Goal: Task Accomplishment & Management: Manage account settings

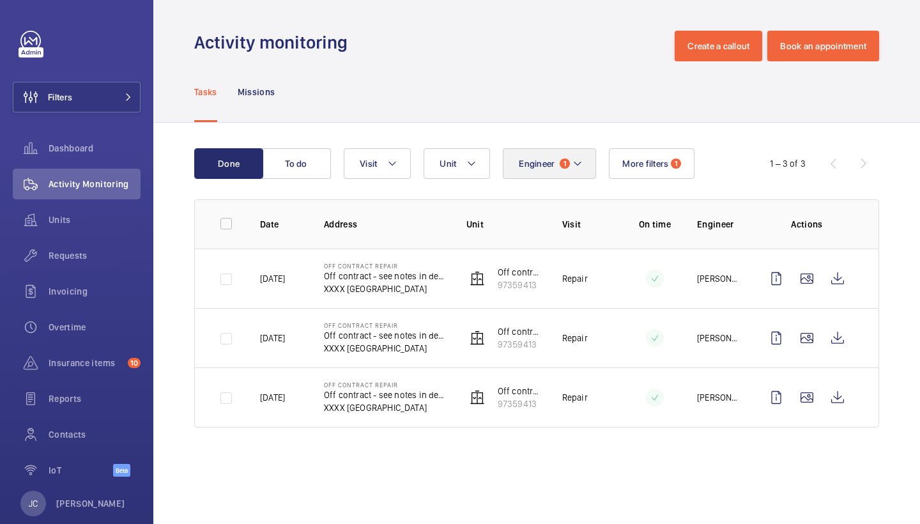
click at [578, 158] on mat-icon at bounding box center [578, 163] width 10 height 15
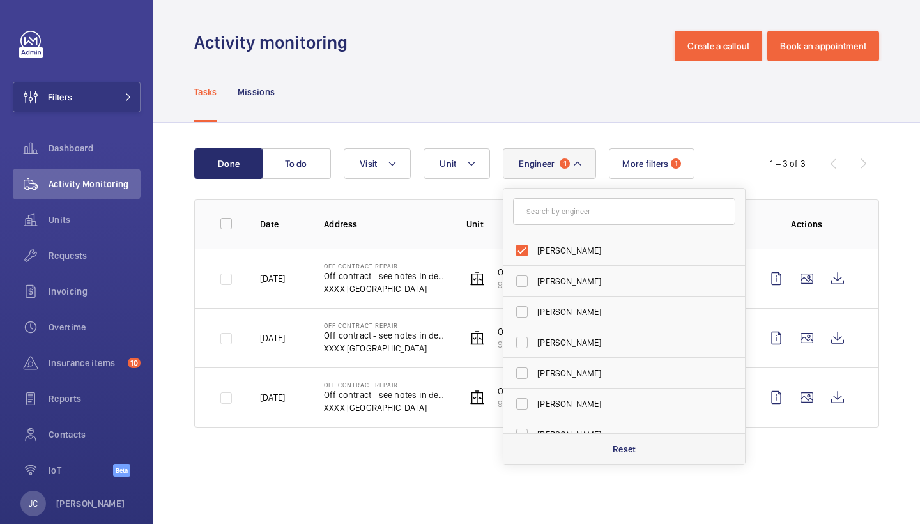
click at [631, 447] on p "Reset" at bounding box center [625, 449] width 24 height 13
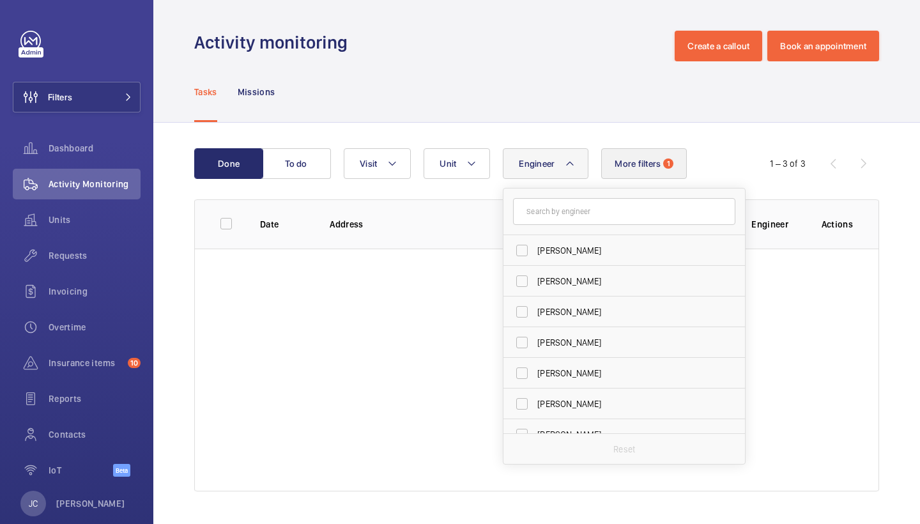
click at [645, 176] on button "More filters 1" at bounding box center [644, 163] width 86 height 31
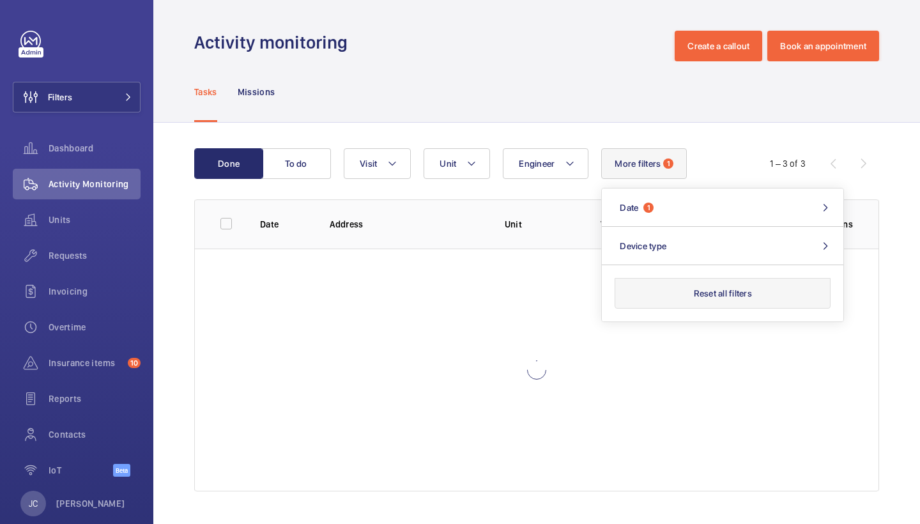
click at [714, 294] on button "Reset all filters" at bounding box center [723, 293] width 216 height 31
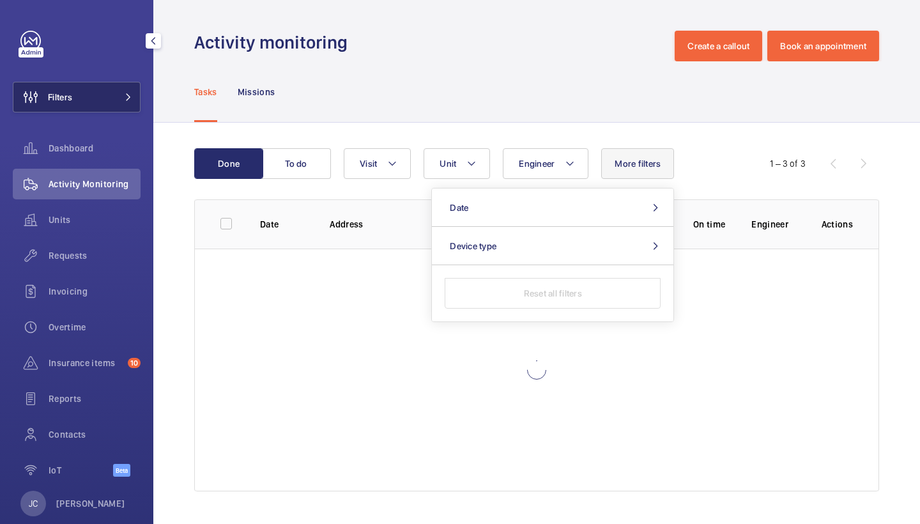
click at [111, 105] on button "Filters" at bounding box center [77, 97] width 128 height 31
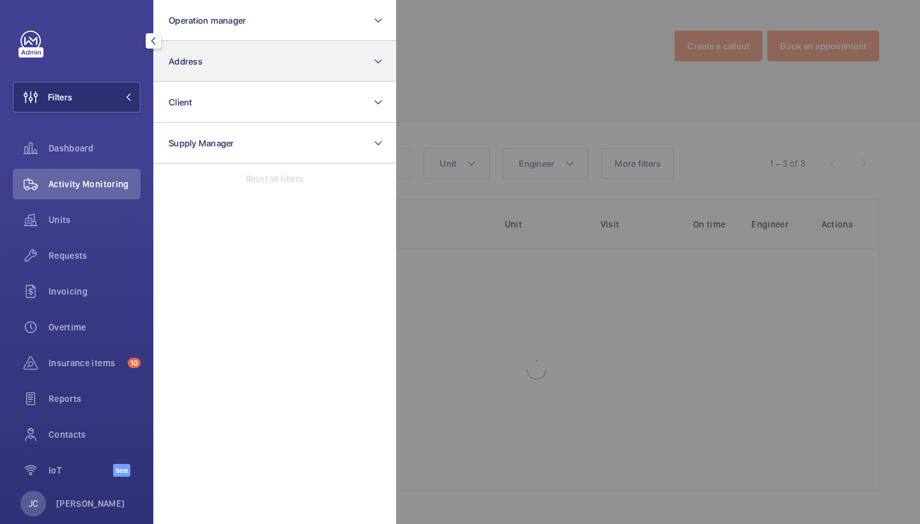
click at [210, 72] on button "Address" at bounding box center [274, 61] width 243 height 41
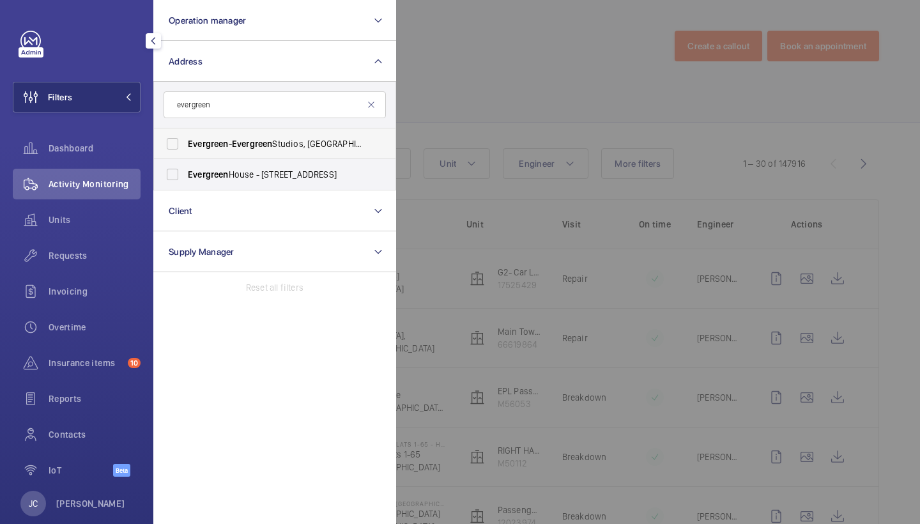
type input "evergreen"
click at [309, 146] on span "Evergreen - Evergreen Studios, RICHMOND TW9 1QH" at bounding box center [276, 143] width 176 height 13
click at [185, 146] on input "Evergreen - Evergreen Studios, RICHMOND TW9 1QH" at bounding box center [173, 144] width 26 height 26
checkbox input "true"
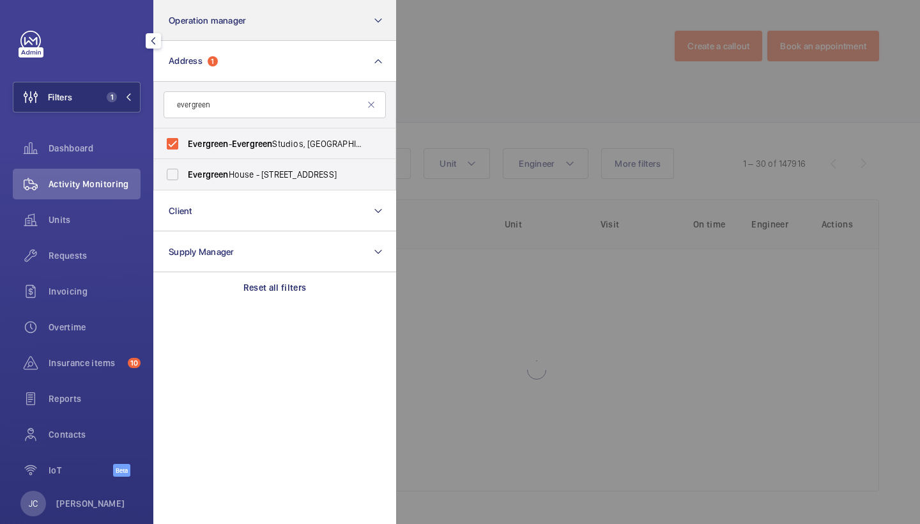
click at [86, 226] on div "Units" at bounding box center [77, 219] width 128 height 31
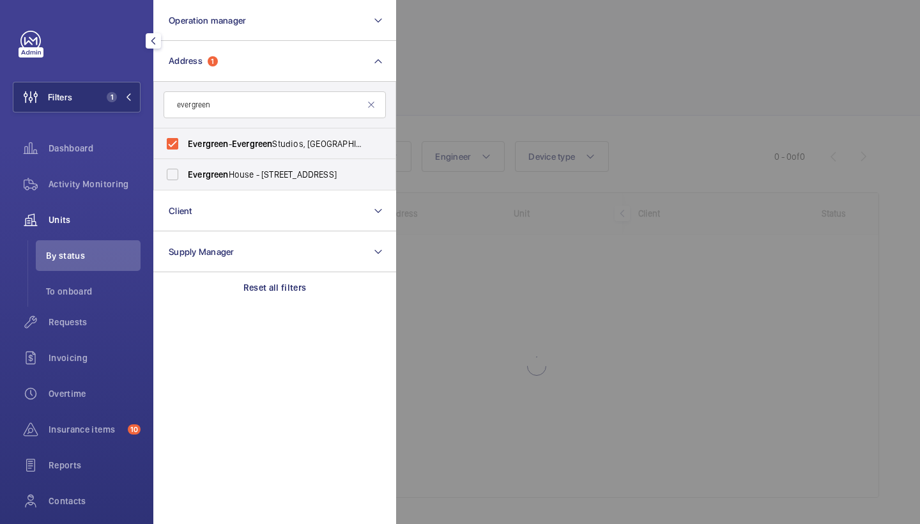
click at [564, 59] on div at bounding box center [856, 262] width 920 height 524
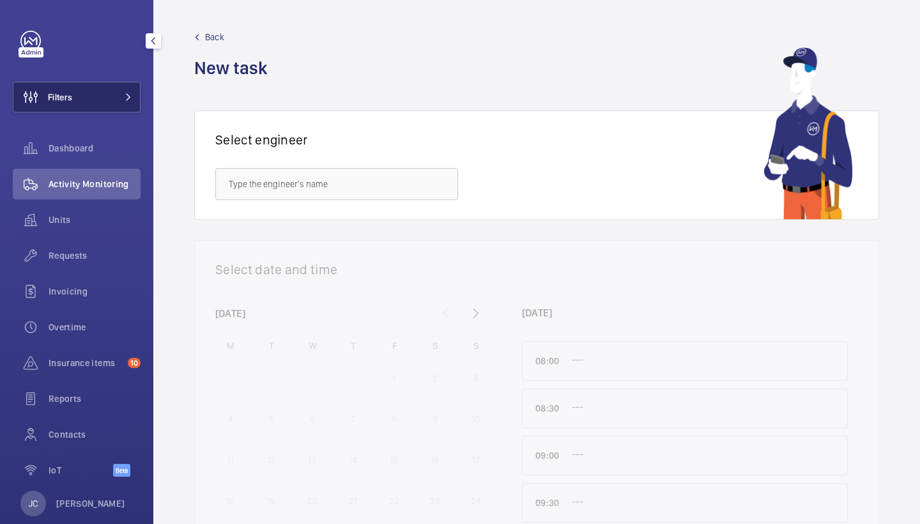
click at [122, 93] on button "Filters" at bounding box center [77, 97] width 128 height 31
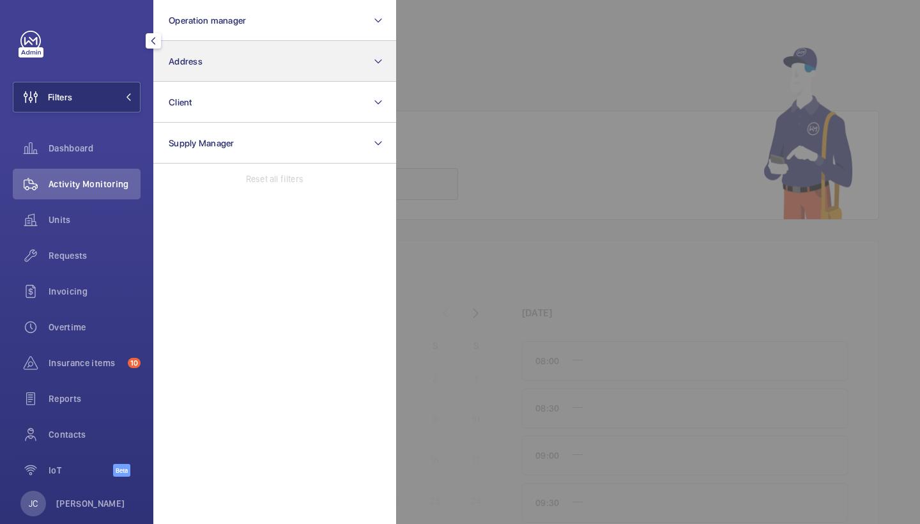
click at [213, 66] on button "Address" at bounding box center [274, 61] width 243 height 41
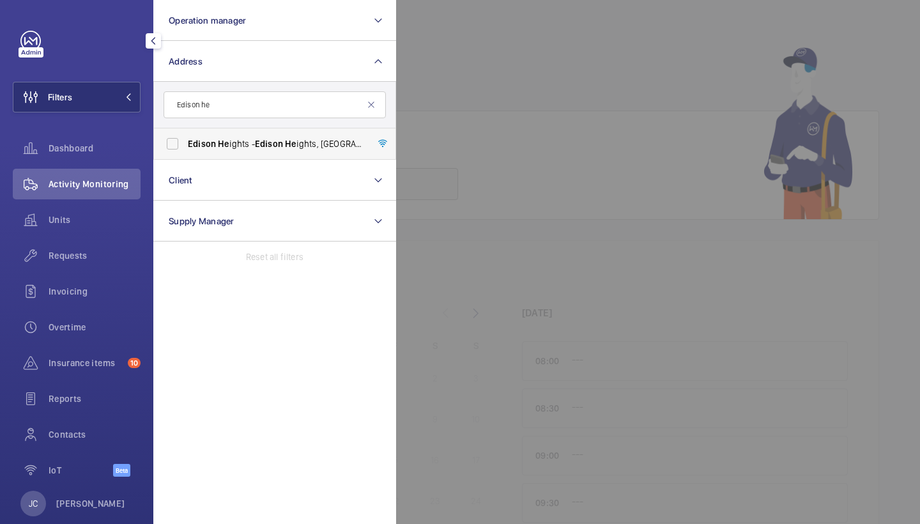
type input "Edison he"
click at [243, 136] on label "Edison He ights - Edison He ights, [GEOGRAPHIC_DATA] E1 6GP" at bounding box center [265, 143] width 222 height 31
click at [185, 136] on input "Edison He ights - Edison He ights, [GEOGRAPHIC_DATA] E1 6GP" at bounding box center [173, 144] width 26 height 26
checkbox input "true"
click at [81, 253] on span "Requests" at bounding box center [95, 255] width 92 height 13
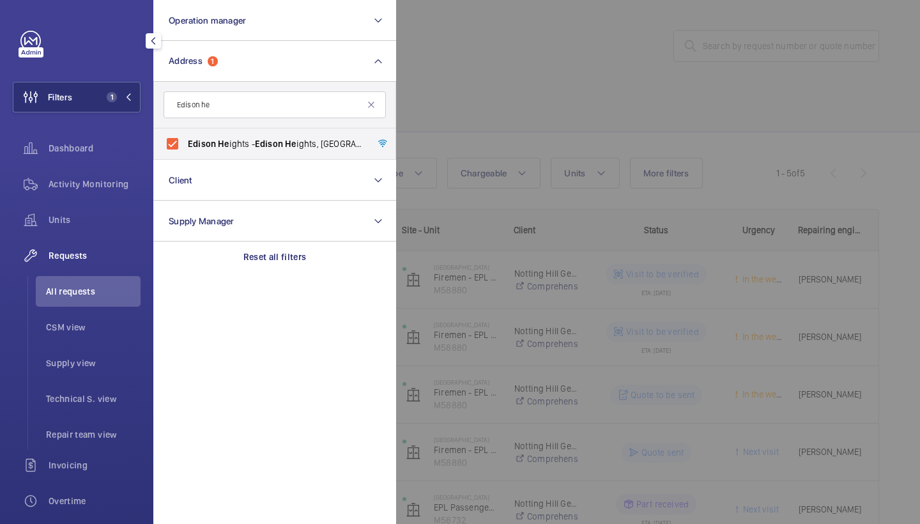
click at [553, 102] on div at bounding box center [856, 262] width 920 height 524
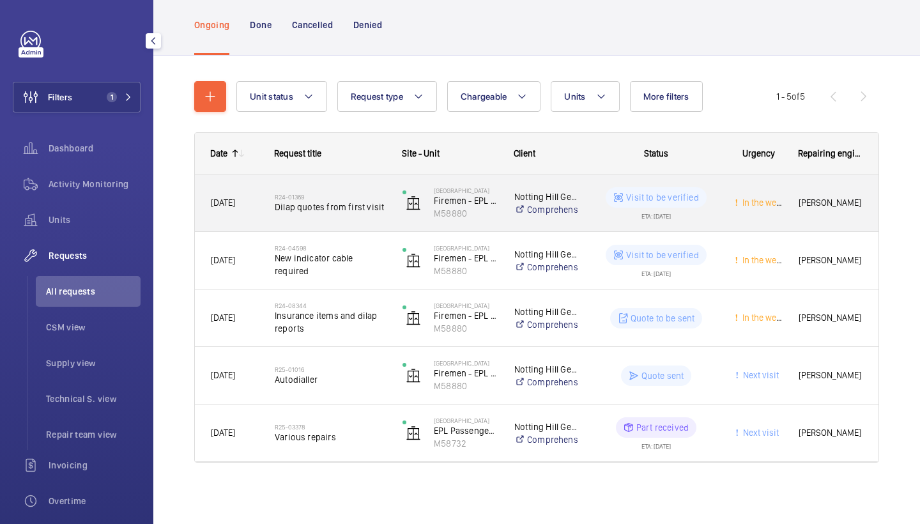
scroll to position [77, 0]
click at [344, 189] on div "R24-01369 Dilap quotes from first visit" at bounding box center [330, 203] width 111 height 37
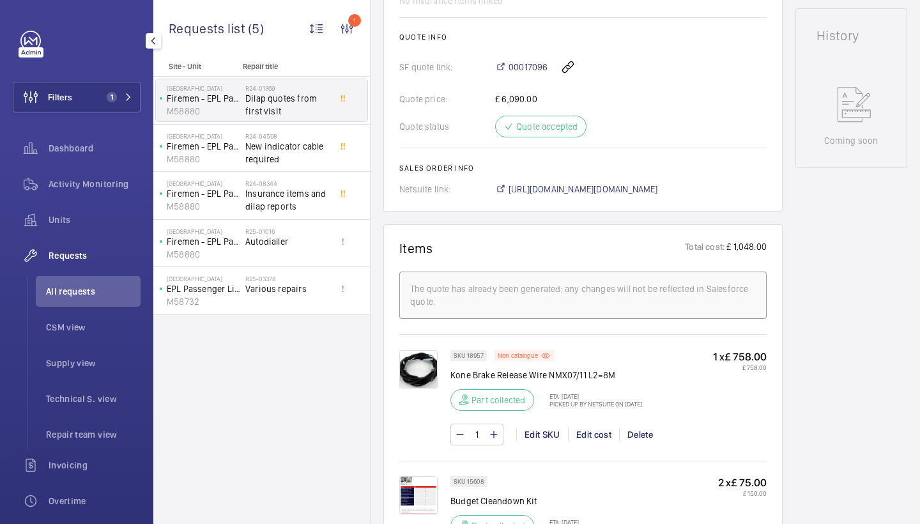
scroll to position [617, 0]
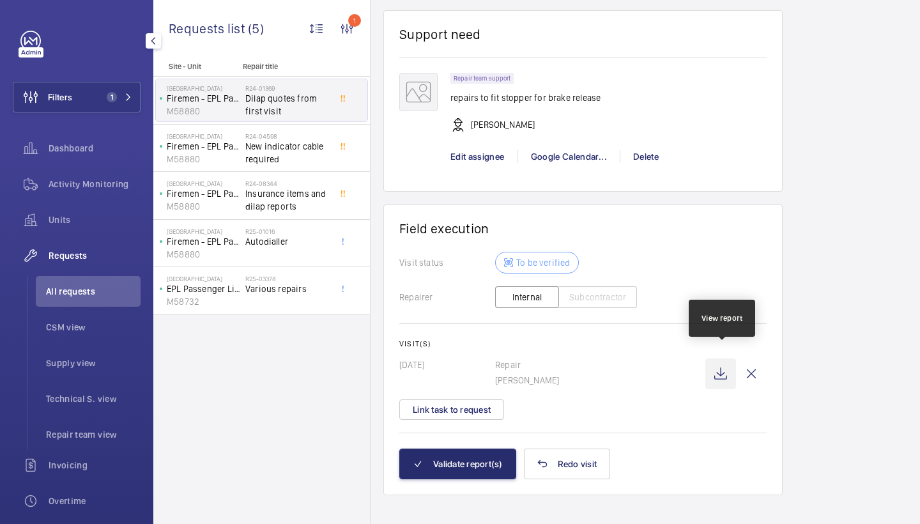
scroll to position [1408, 0]
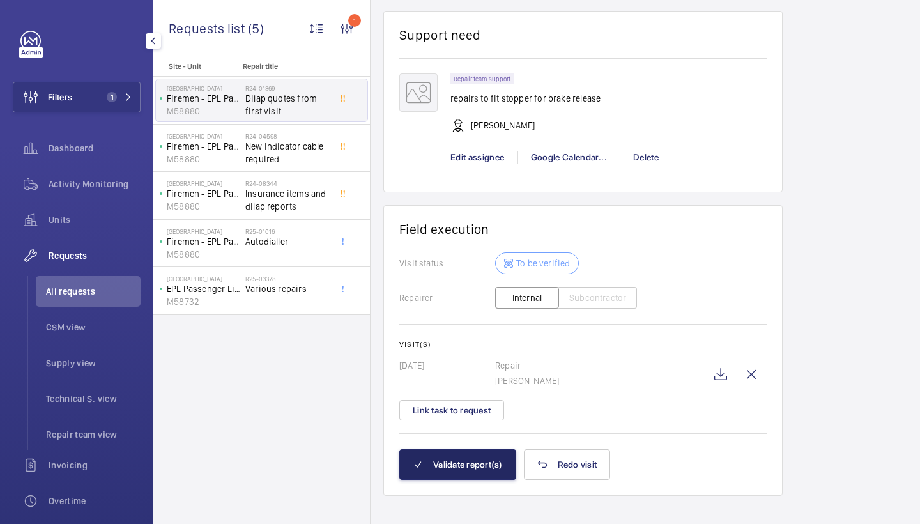
click at [471, 459] on button "Validate report(s)" at bounding box center [457, 464] width 117 height 31
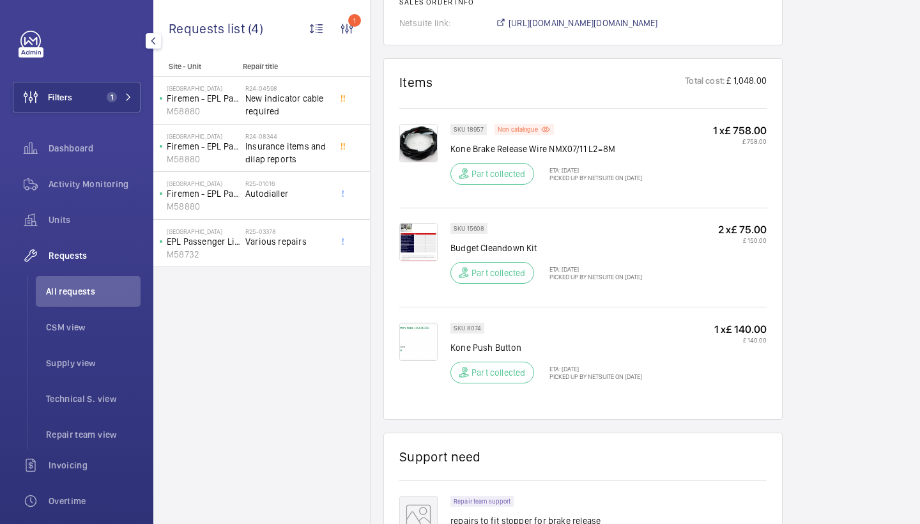
scroll to position [603, 0]
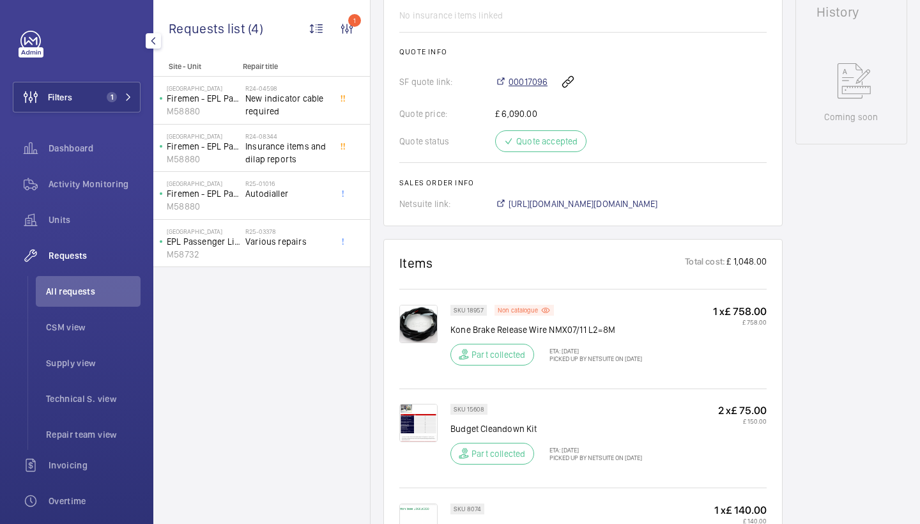
click at [532, 75] on span "00017096" at bounding box center [528, 81] width 39 height 13
